Goal: Information Seeking & Learning: Learn about a topic

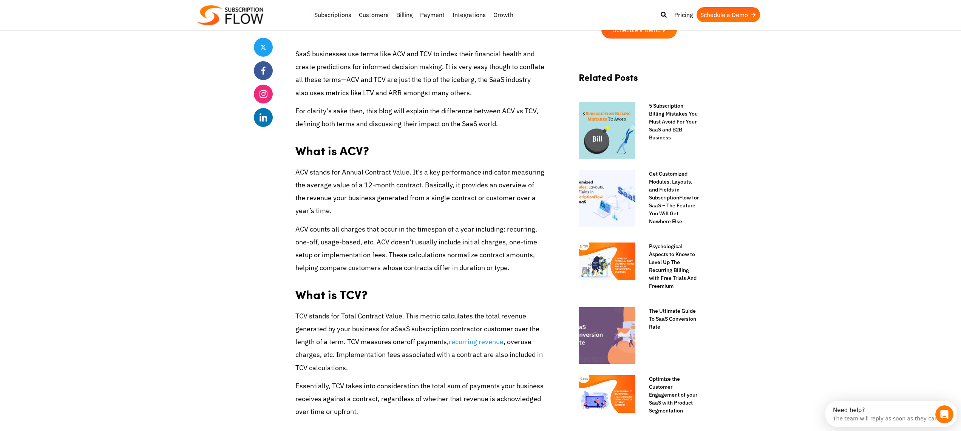
scroll to position [294, 0]
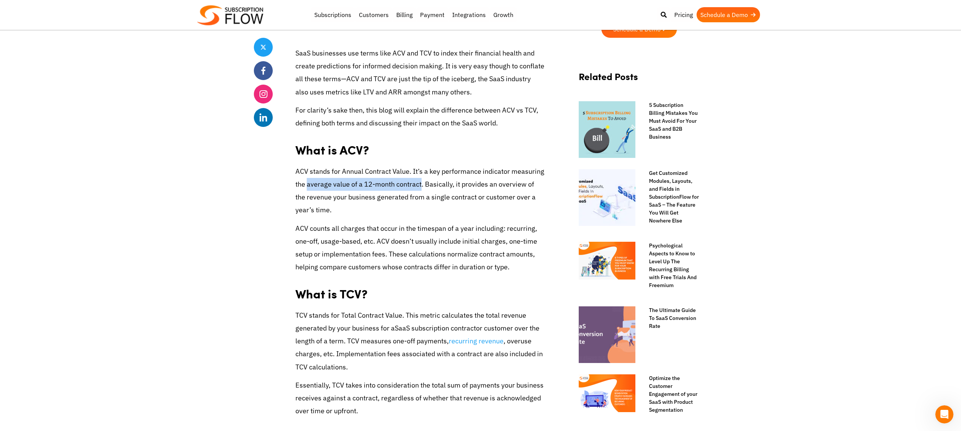
drag, startPoint x: 306, startPoint y: 184, endPoint x: 419, endPoint y: 185, distance: 112.9
click at [419, 185] on span "ACV stands for Annual Contract Value. It’s a key performance indicator measurin…" at bounding box center [419, 191] width 249 height 48
copy span "average value of a 12-month contract"
click at [472, 187] on span "ACV stands for Annual Contract Value. It’s a key performance indicator measurin…" at bounding box center [419, 191] width 249 height 48
drag, startPoint x: 454, startPoint y: 186, endPoint x: 443, endPoint y: 207, distance: 23.7
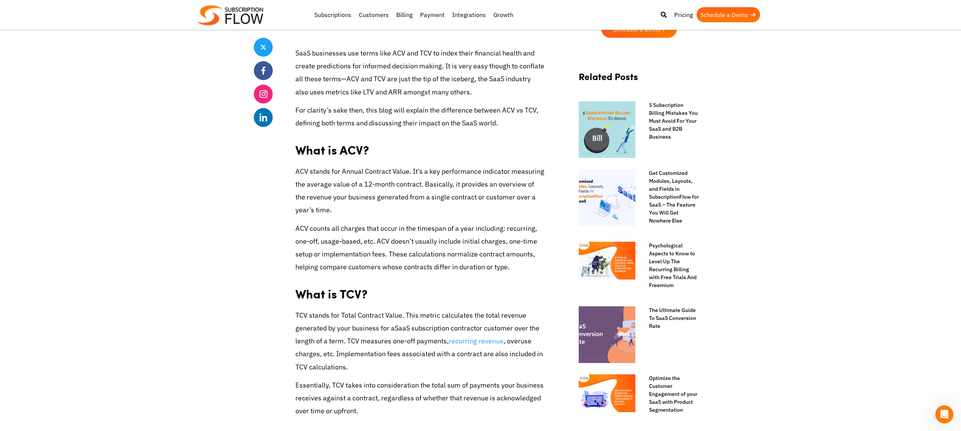
click at [443, 207] on p "ACV stands for Annual Contract Value. It’s a key performance indicator measurin…" at bounding box center [419, 191] width 249 height 52
copy span "it provides an overview of the revenue your business generated from a single co…"
copy p "This metric calculates the total revenue generated by your business for a SaaS …"
drag, startPoint x: 407, startPoint y: 316, endPoint x: 330, endPoint y: 347, distance: 83.0
click at [354, 369] on p "TCV stands for Total Contract Value. This metric calculates the total revenue g…" at bounding box center [419, 341] width 249 height 65
